Goal: Transaction & Acquisition: Purchase product/service

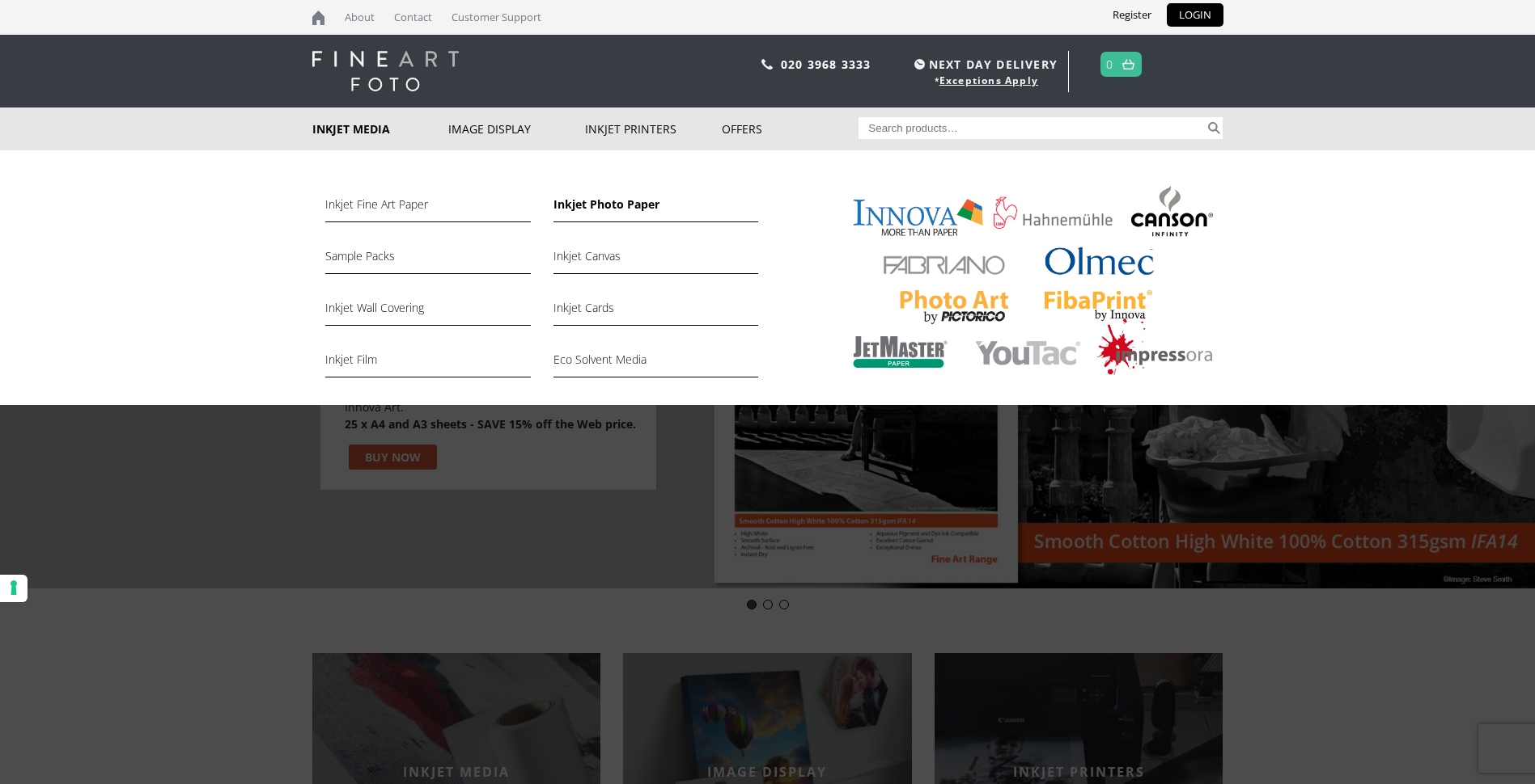
click at [588, 212] on link "Inkjet Photo Paper" at bounding box center [655, 208] width 204 height 28
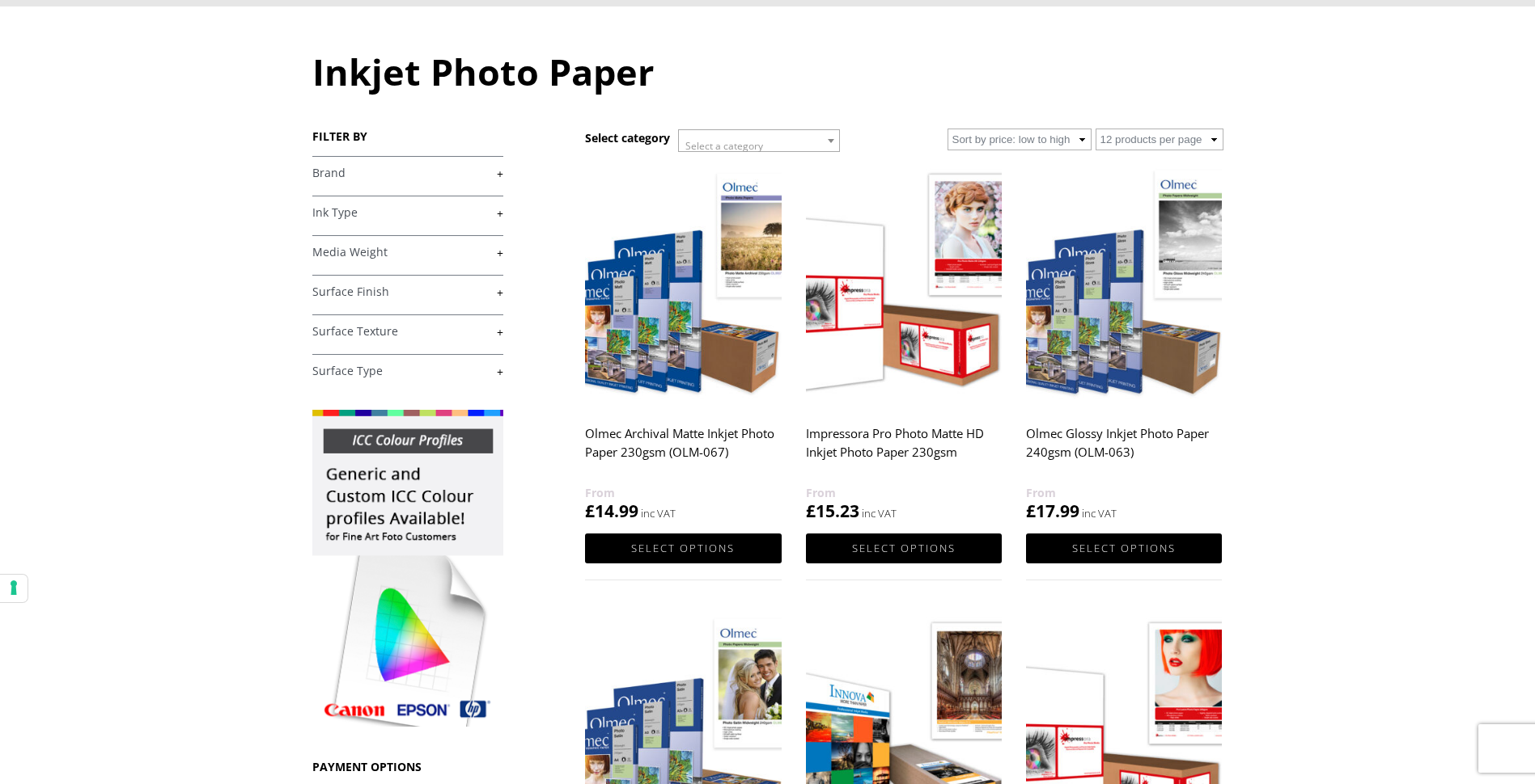
scroll to position [242, 0]
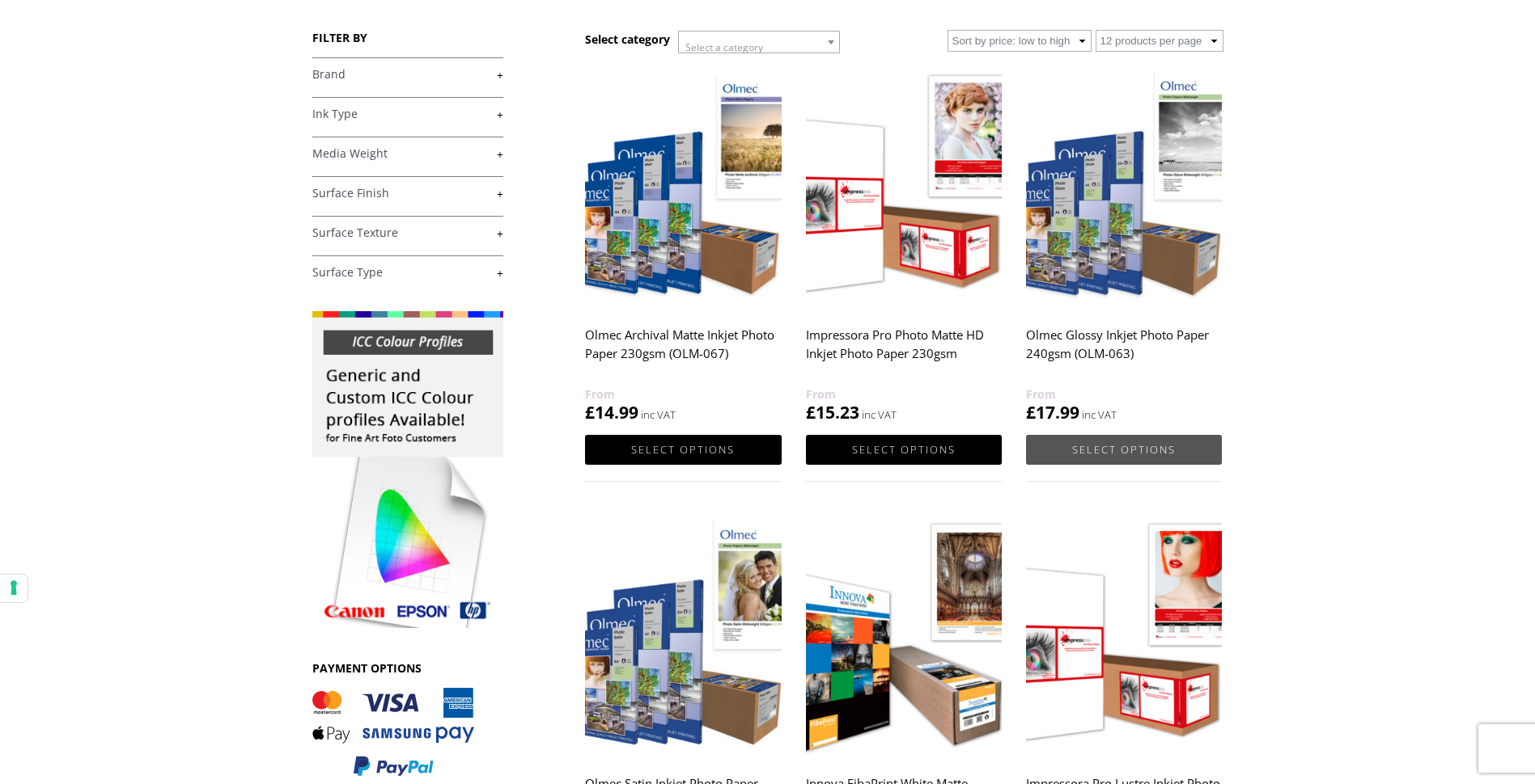
click at [1111, 452] on link "Select options" at bounding box center [1124, 450] width 196 height 30
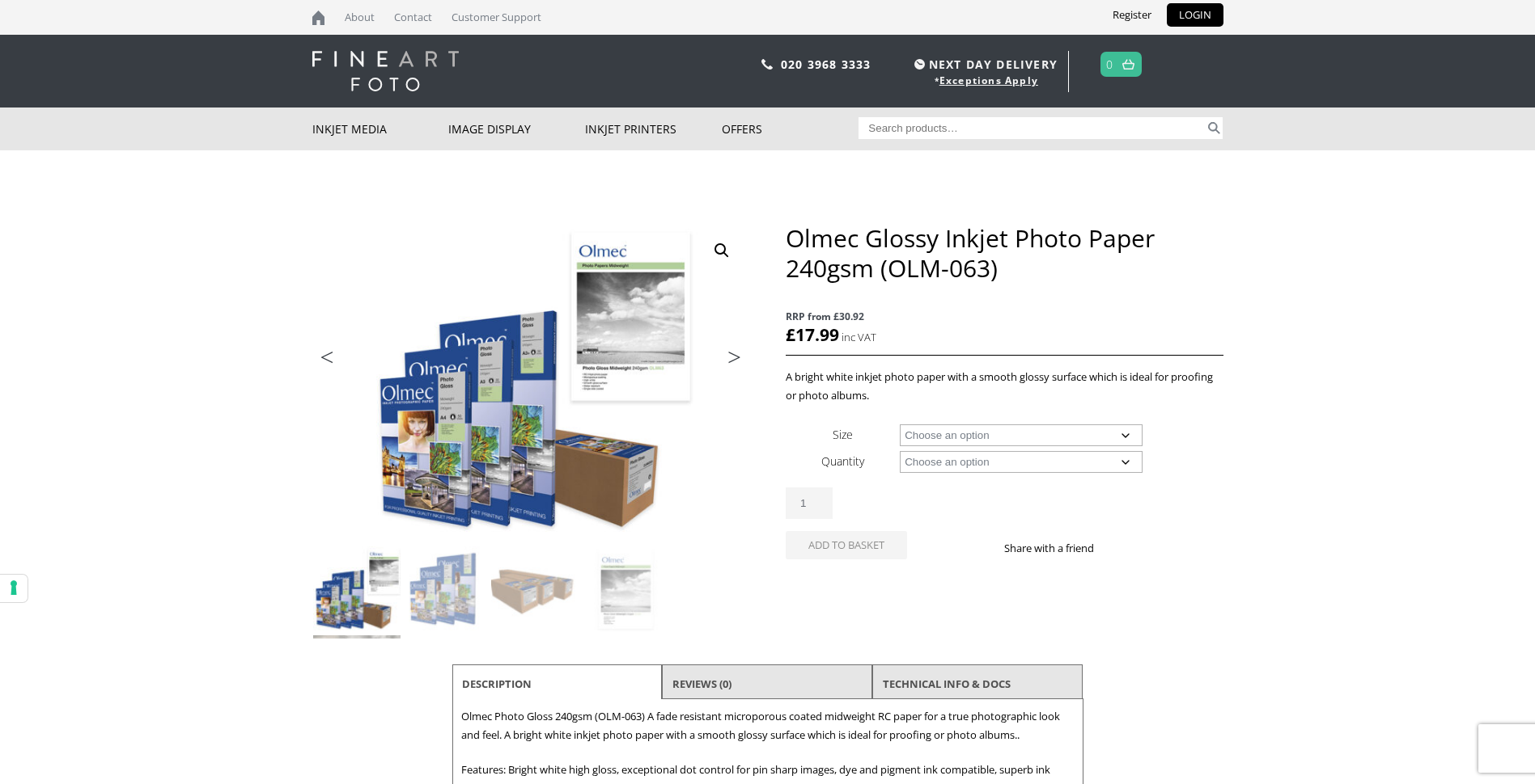
click at [1127, 436] on select "Choose an option A4 Sheet A3 Sheet A3+ Sheet A2 Sheet 17" Wide Roll 24" Wide Ro…" at bounding box center [1020, 435] width 243 height 22
click at [899, 425] on select "Choose an option A4 Sheet A3 Sheet A3+ Sheet A2 Sheet 17" Wide Roll 24" Wide Ro…" at bounding box center [1020, 435] width 243 height 22
select select "a2-sheet"
click at [1128, 460] on select "Choose an option 50 Sheets" at bounding box center [1020, 462] width 243 height 22
select select "50-sheets"
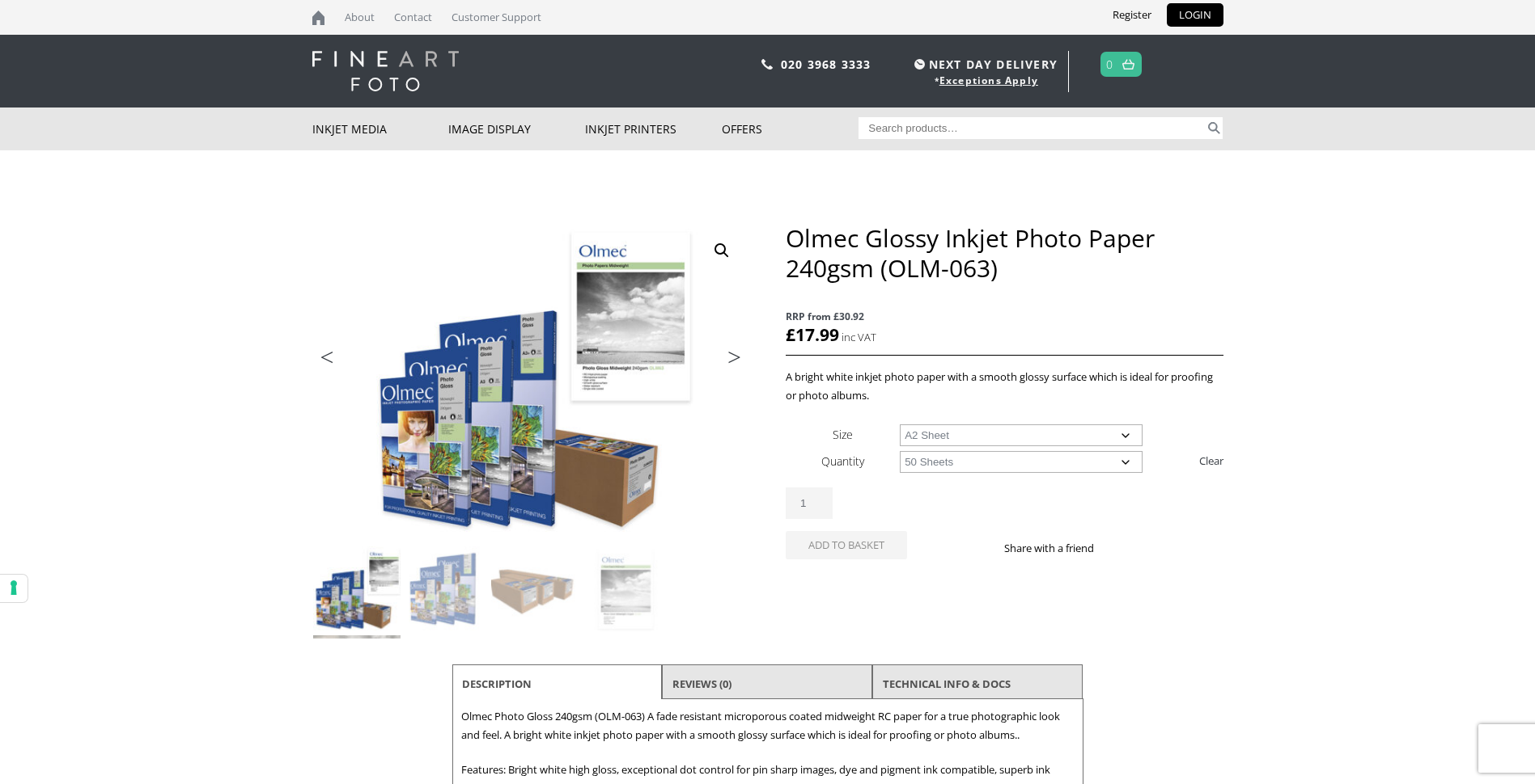
click at [899, 451] on select "Choose an option 50 Sheets" at bounding box center [1020, 462] width 243 height 22
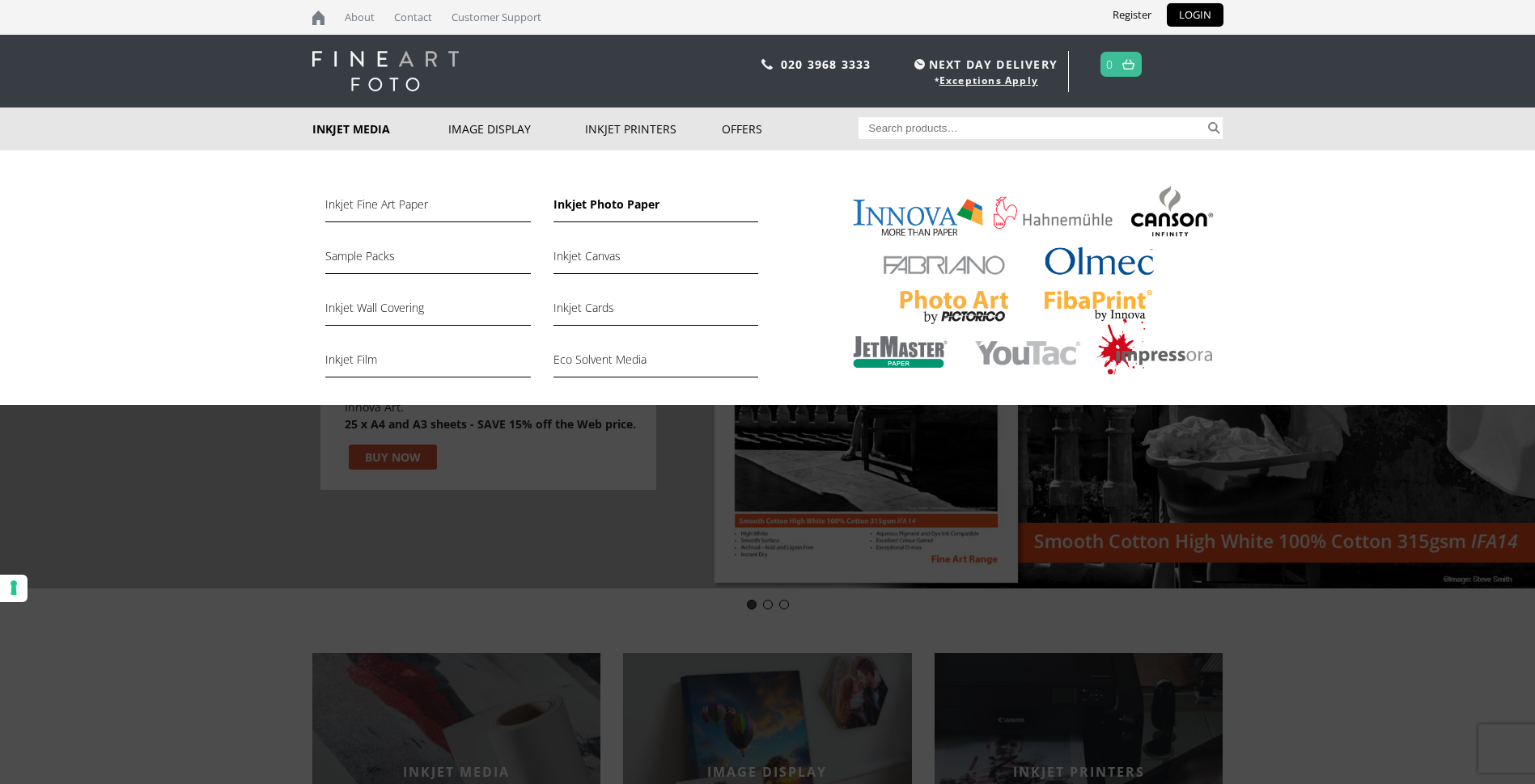
click at [583, 209] on link "Inkjet Photo Paper" at bounding box center [655, 208] width 204 height 28
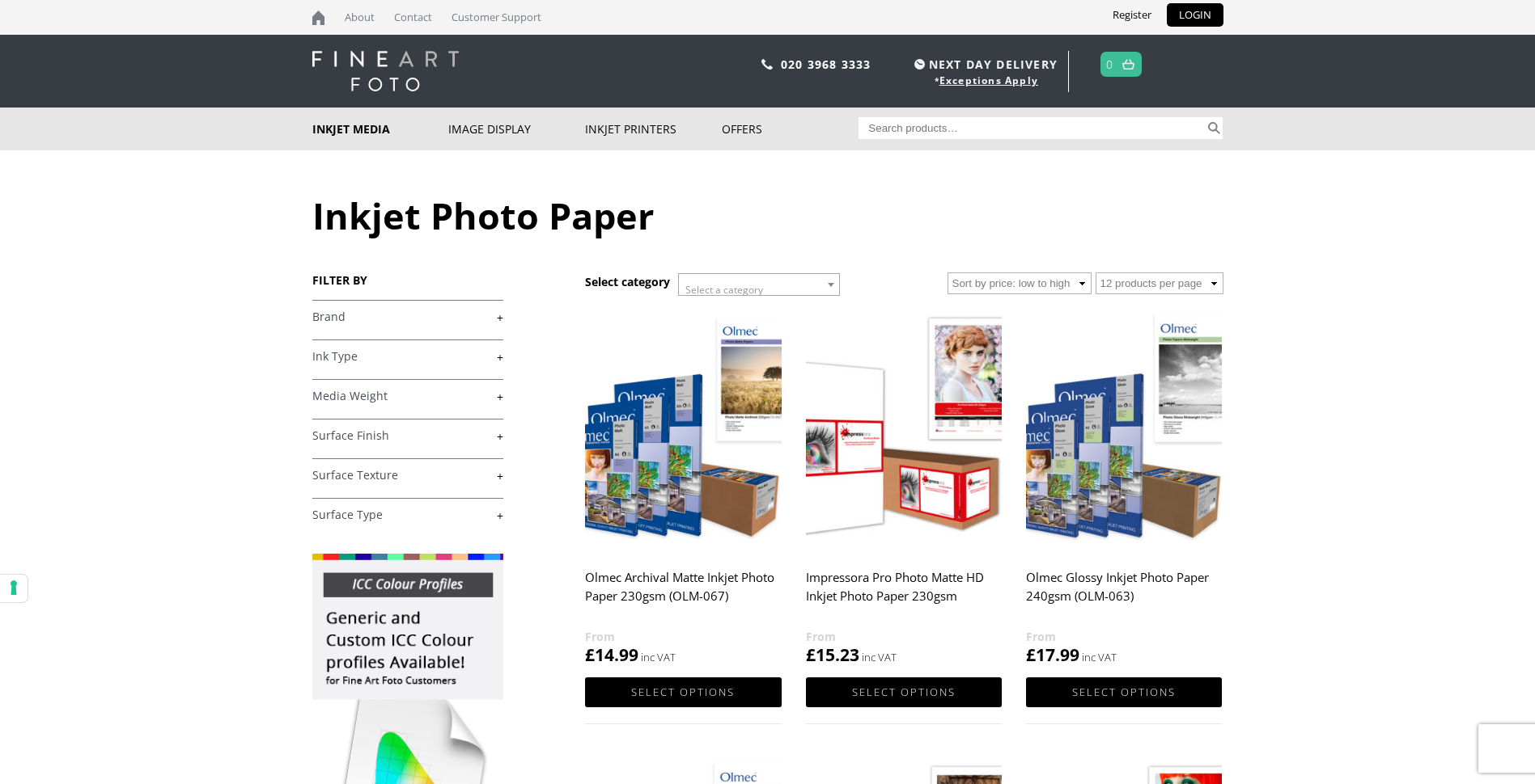
click at [1121, 487] on img at bounding box center [1124, 430] width 196 height 245
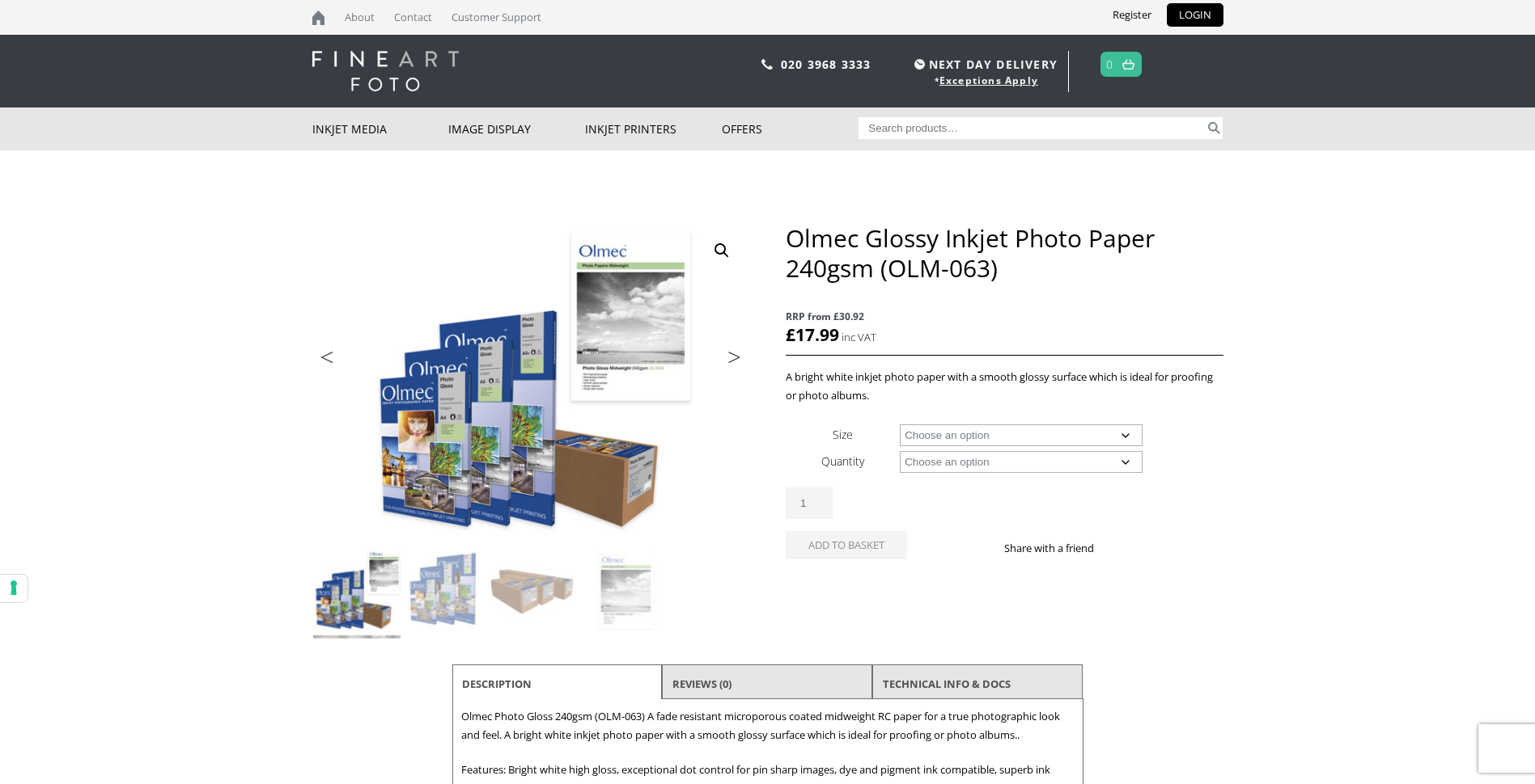
click at [1128, 436] on select "Choose an option A4 Sheet A3 Sheet A3+ Sheet A2 Sheet 17" Wide Roll 24" Wide Ro…" at bounding box center [1020, 435] width 243 height 22
click at [899, 425] on select "Choose an option A4 Sheet A3 Sheet A3+ Sheet A2 Sheet 17" Wide Roll 24" Wide Ro…" at bounding box center [1020, 435] width 243 height 22
select select "a2-sheet"
click at [1128, 464] on select "Choose an option 50 Sheets" at bounding box center [1020, 462] width 243 height 22
select select "50-sheets"
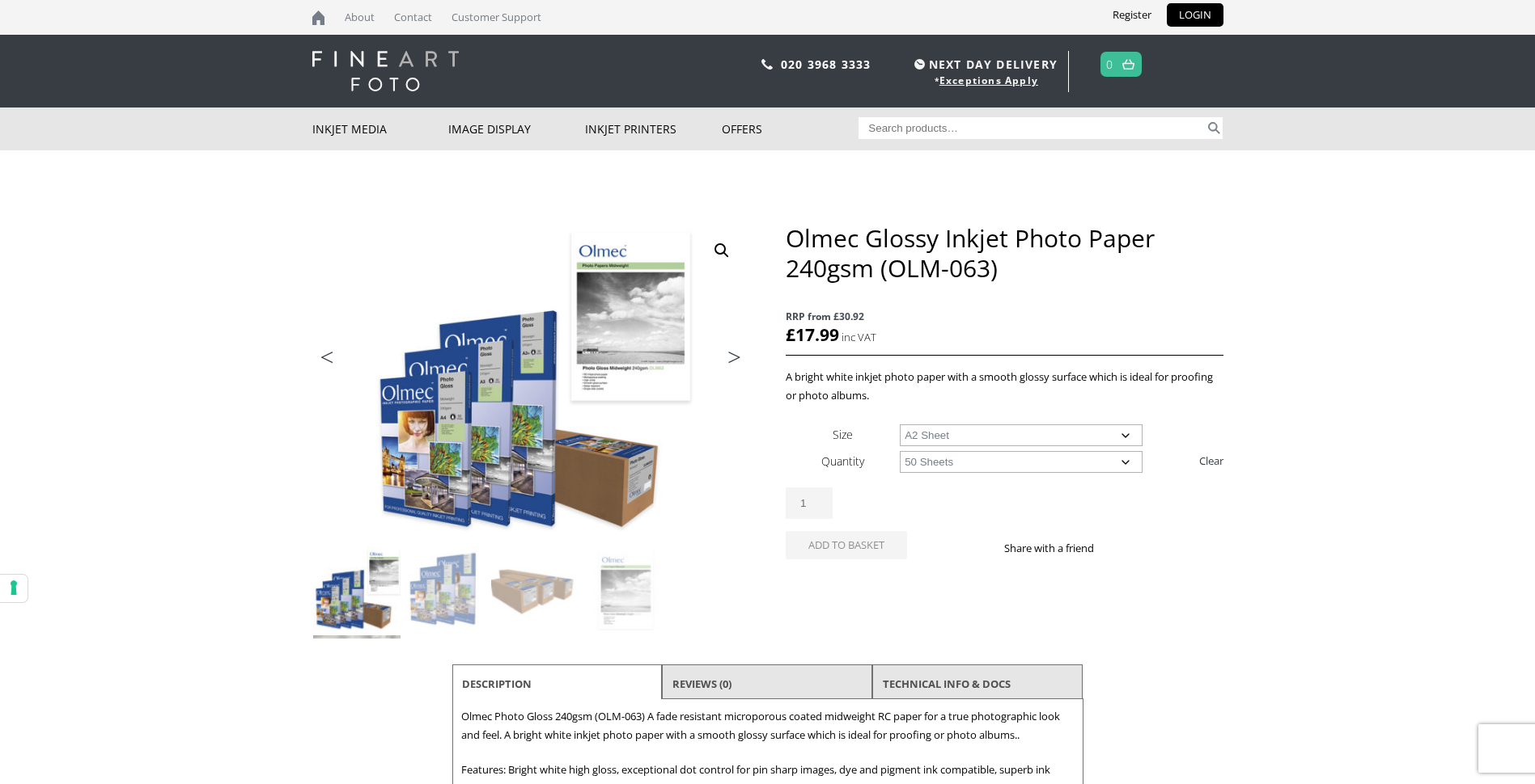
click at [899, 451] on select "Choose an option 50 Sheets" at bounding box center [1020, 462] width 243 height 22
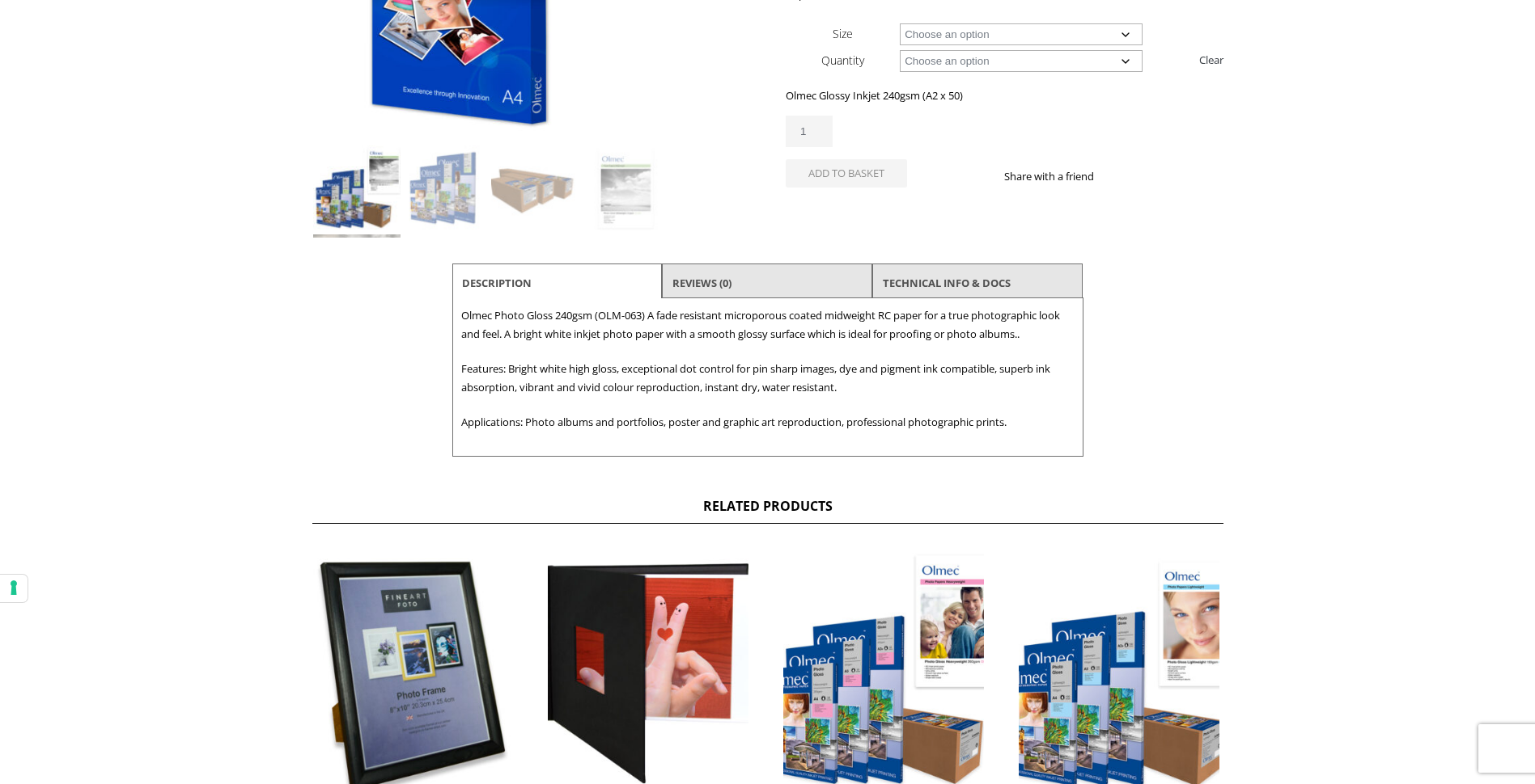
scroll to position [404, 0]
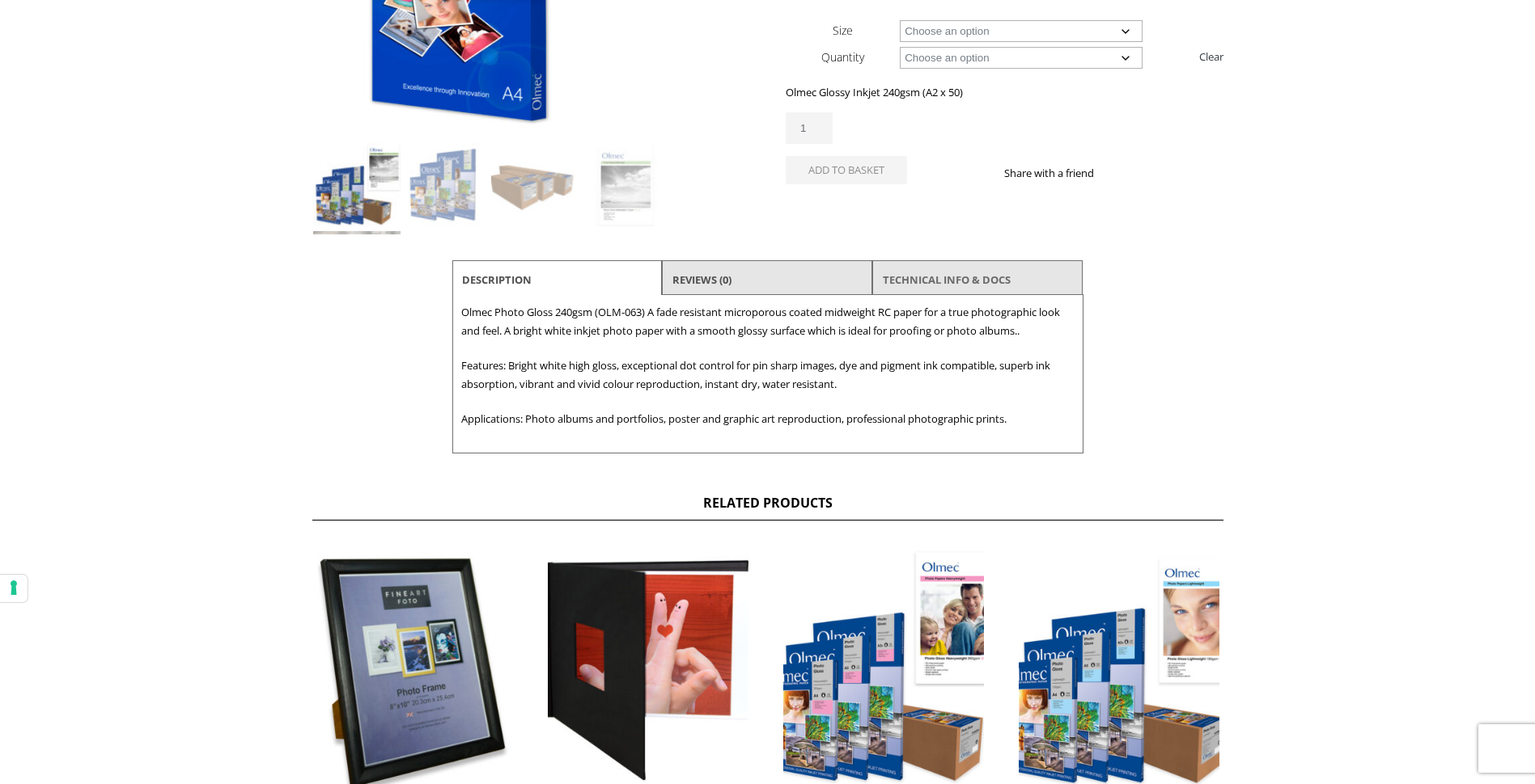
click at [930, 273] on link "TECHNICAL INFO & DOCS" at bounding box center [945, 280] width 128 height 29
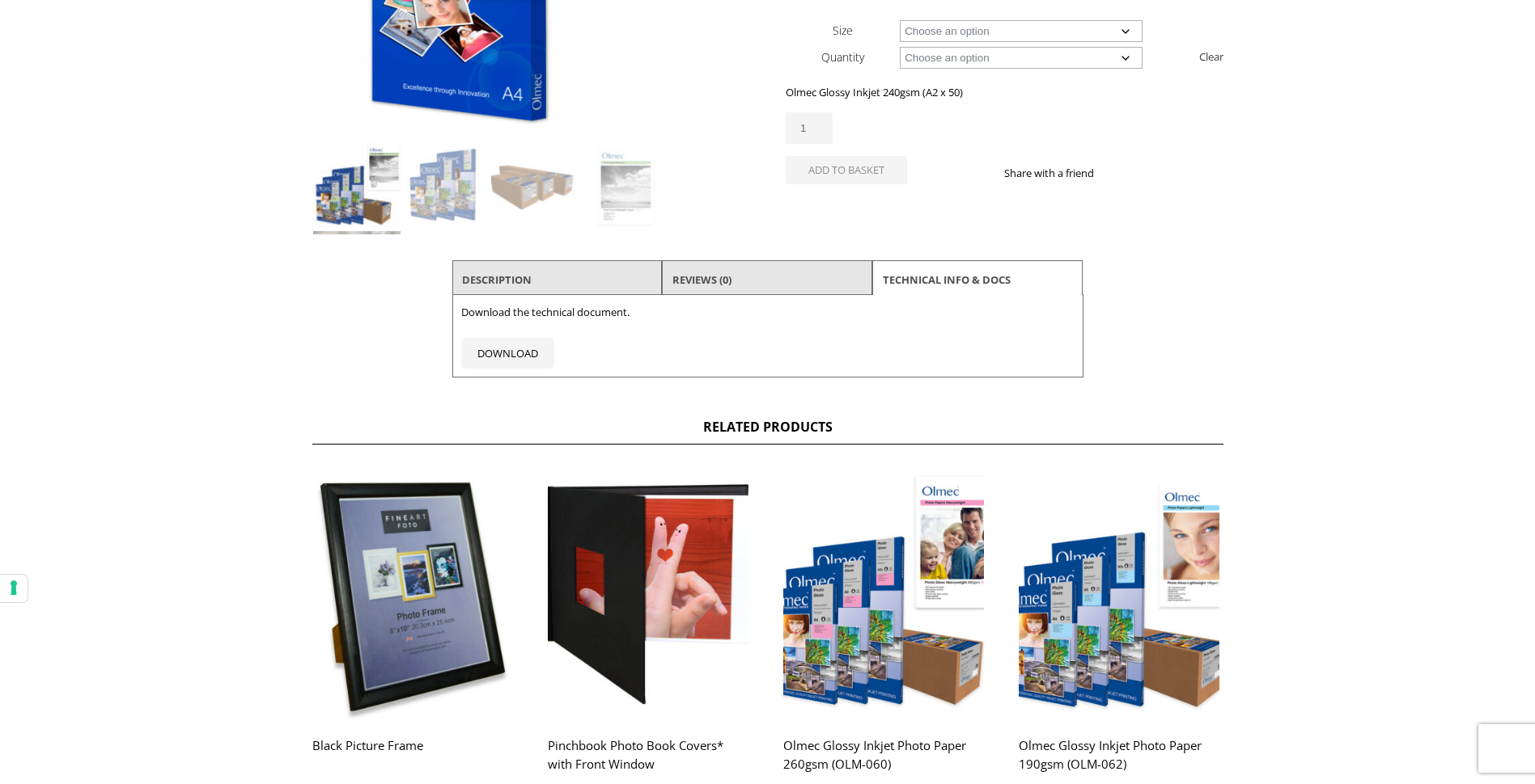
click at [558, 282] on li "Description" at bounding box center [557, 280] width 210 height 38
click at [511, 278] on link "Description" at bounding box center [497, 280] width 70 height 29
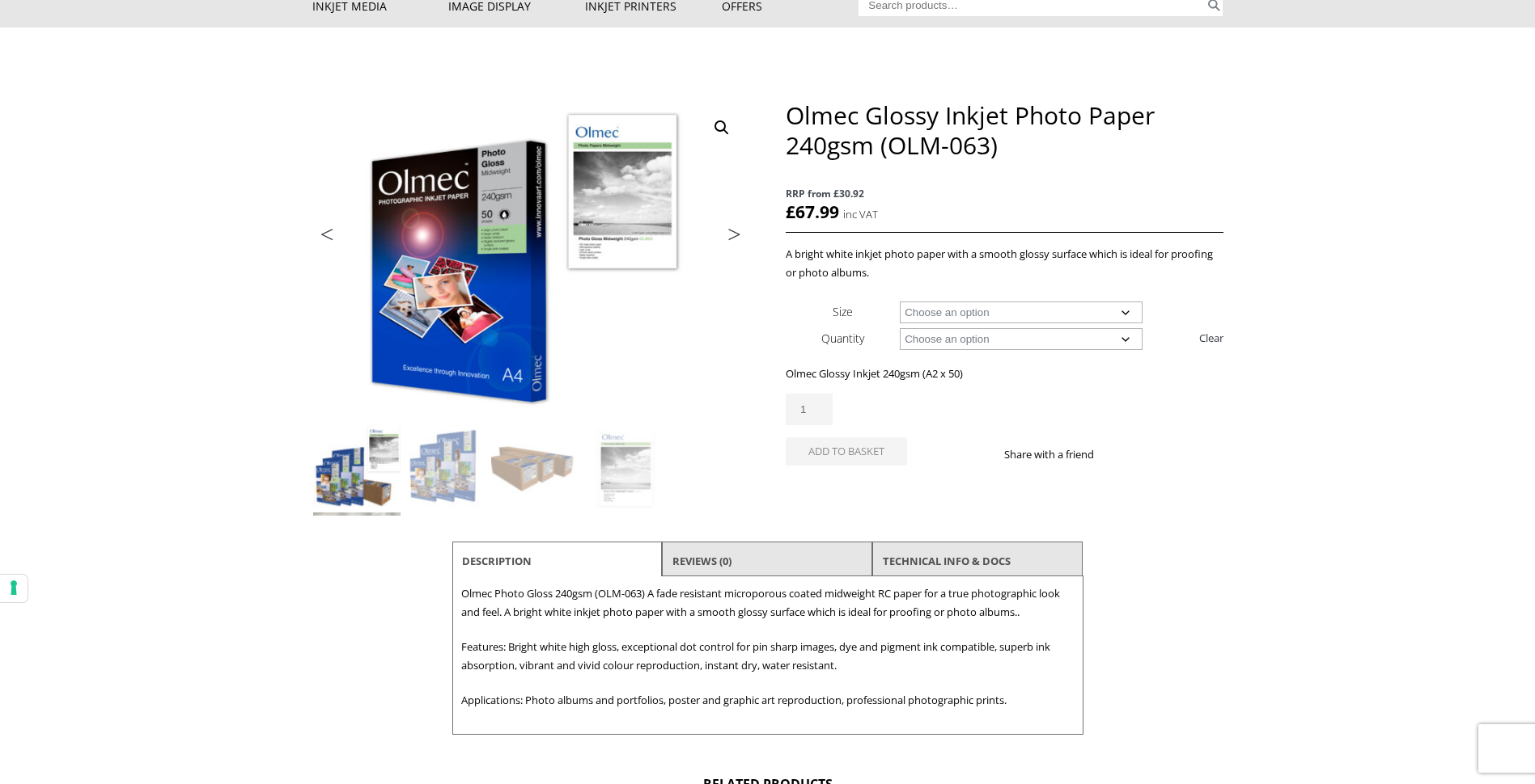
scroll to position [0, 0]
